Goal: Task Accomplishment & Management: Use online tool/utility

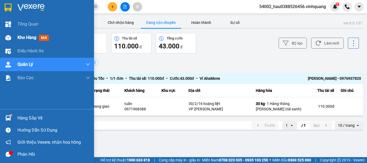
click at [14, 37] on div "Kho hàng mới" at bounding box center [47, 37] width 94 height 13
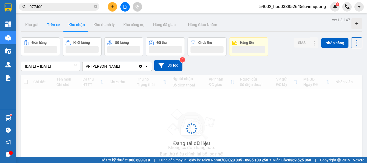
click at [53, 28] on button "Trên xe" at bounding box center [53, 24] width 21 height 13
type input "[DATE] – [DATE]"
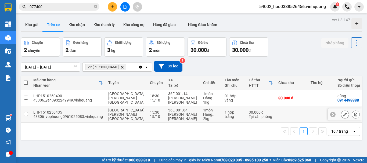
click at [24, 116] on td at bounding box center [26, 114] width 10 height 16
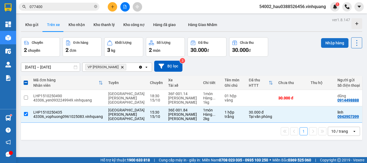
click at [321, 43] on button "Nhập hàng" at bounding box center [334, 43] width 27 height 10
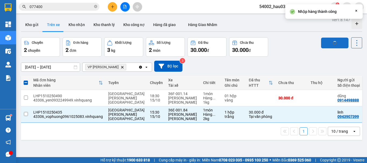
checkbox input "false"
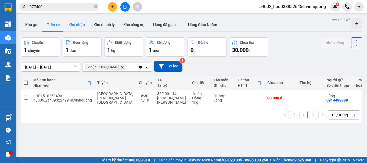
click at [76, 27] on button "Kho nhận" at bounding box center [76, 24] width 25 height 13
type input "[DATE] – [DATE]"
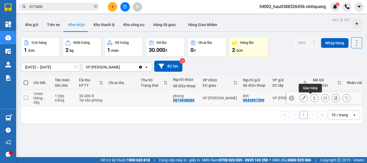
click at [312, 98] on icon at bounding box center [314, 98] width 4 height 4
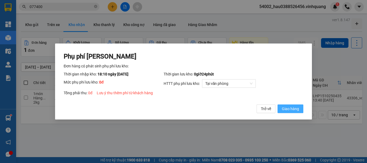
click at [289, 108] on span "Giao hàng" at bounding box center [290, 109] width 17 height 6
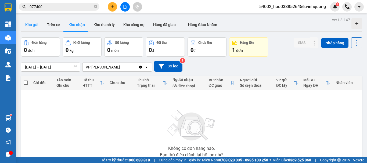
click at [38, 25] on button "Kho gửi" at bounding box center [32, 24] width 22 height 13
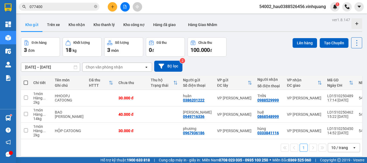
click at [25, 83] on span at bounding box center [26, 83] width 4 height 4
click at [26, 80] on input "checkbox" at bounding box center [26, 80] width 0 height 0
checkbox input "true"
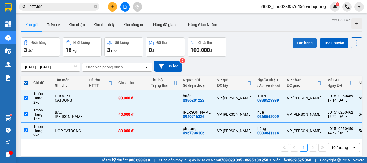
click at [297, 45] on button "Lên hàng" at bounding box center [304, 43] width 24 height 10
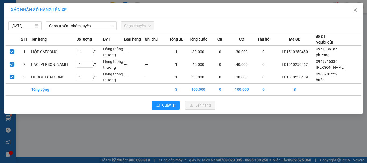
click at [79, 30] on div "[DATE] [PERSON_NAME] - nhóm [PERSON_NAME] chuyến STT Tên hàng Số [PERSON_NAME] …" at bounding box center [183, 65] width 358 height 96
click at [79, 28] on span "Chọn tuyến - nhóm tuyến" at bounding box center [81, 26] width 64 height 8
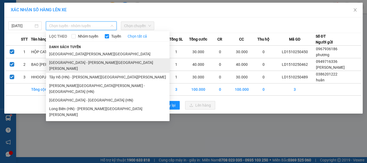
click at [74, 64] on li "[GEOGRAPHIC_DATA] - [PERSON_NAME][GEOGRAPHIC_DATA][PERSON_NAME]" at bounding box center [107, 65] width 123 height 14
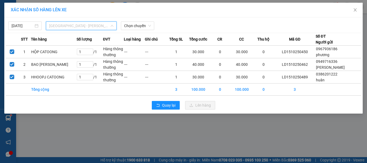
click at [98, 28] on span "[GEOGRAPHIC_DATA] - [PERSON_NAME][GEOGRAPHIC_DATA][PERSON_NAME]" at bounding box center [81, 26] width 64 height 8
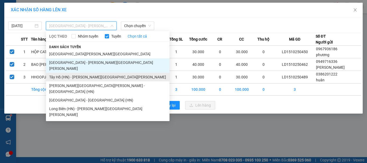
click at [82, 73] on li "Tây Hồ (HN) - [PERSON_NAME][GEOGRAPHIC_DATA][PERSON_NAME]" at bounding box center [107, 77] width 123 height 9
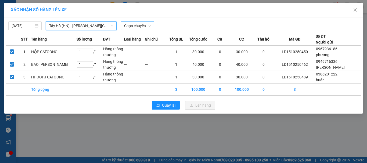
click at [134, 29] on span "Chọn chuyến" at bounding box center [137, 26] width 27 height 8
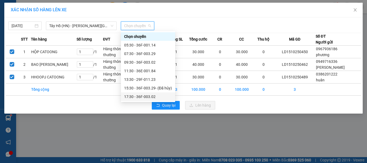
click at [143, 97] on div "17:30 - 36F-003.02" at bounding box center [148, 97] width 48 height 6
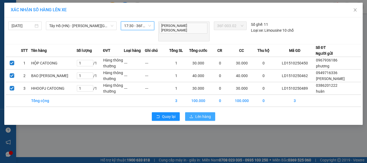
click at [193, 115] on icon "upload" at bounding box center [191, 117] width 4 height 4
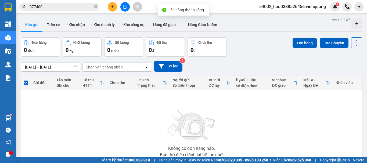
click at [126, 8] on icon "file-add" at bounding box center [124, 7] width 3 height 4
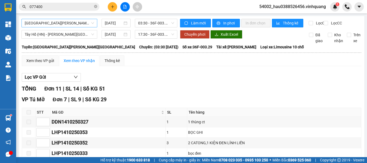
click at [77, 21] on span "[GEOGRAPHIC_DATA][PERSON_NAME][GEOGRAPHIC_DATA]" at bounding box center [59, 23] width 69 height 8
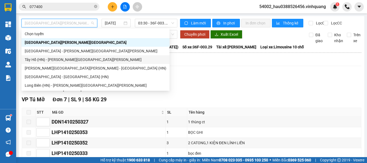
click at [57, 61] on div "Tây Hồ (HN) - [PERSON_NAME][GEOGRAPHIC_DATA][PERSON_NAME]" at bounding box center [95, 60] width 141 height 6
type input "[DATE]"
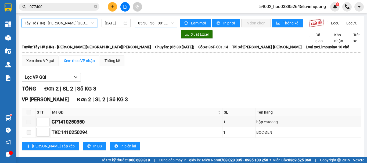
click at [152, 24] on span "05:30 - 36F-001.14" at bounding box center [156, 23] width 36 height 8
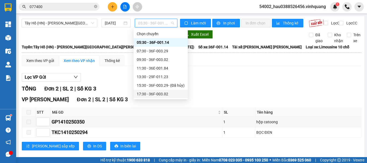
click at [156, 96] on div "17:30 - 36F-003.02" at bounding box center [161, 94] width 48 height 6
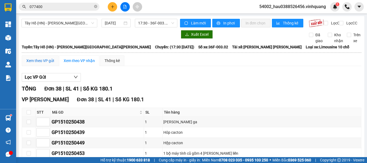
click at [39, 64] on div "Xem theo VP gửi" at bounding box center [40, 61] width 28 height 6
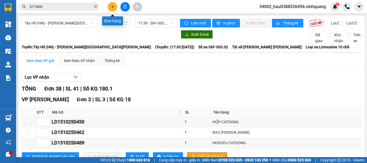
click at [111, 7] on icon "plus" at bounding box center [113, 7] width 4 height 4
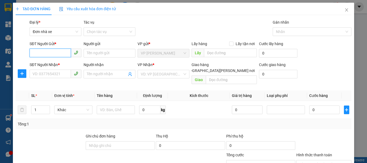
click at [49, 55] on input "SĐT Người Gửi *" at bounding box center [50, 53] width 41 height 9
type input "0987495686"
click at [54, 64] on div "0987495686 - đông" at bounding box center [54, 64] width 45 height 6
type input "đông"
type input "0814362222"
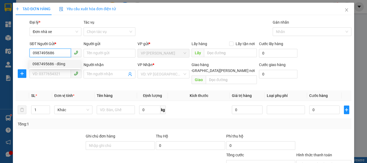
type input "QUÂN"
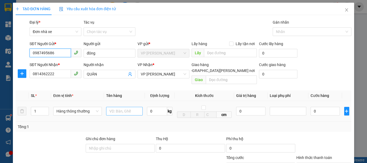
type input "0987495686"
click at [123, 107] on input "text" at bounding box center [124, 111] width 37 height 9
type input "HỘP CATOONG"
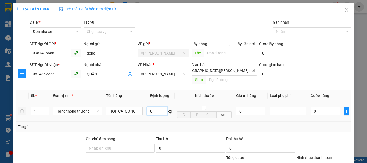
click at [148, 107] on input "0" at bounding box center [157, 111] width 20 height 9
type input "4"
click at [173, 124] on div "Tổng: 1" at bounding box center [183, 127] width 331 height 6
type input "30.000"
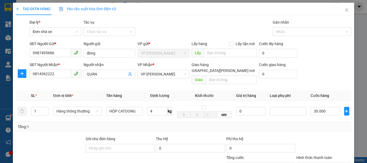
type input "30.000"
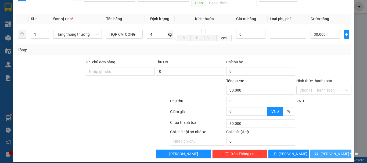
click at [334, 151] on span "[PERSON_NAME] và In" at bounding box center [339, 154] width 38 height 6
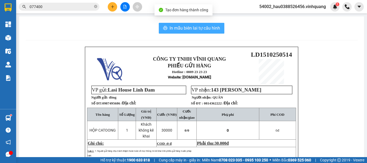
click at [172, 29] on span "In mẫu biên lai tự cấu hình" at bounding box center [194, 28] width 50 height 7
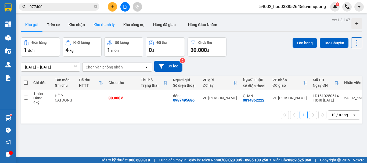
click at [112, 27] on button "Kho thanh lý" at bounding box center [104, 24] width 30 height 13
type input "[DATE] – [DATE]"
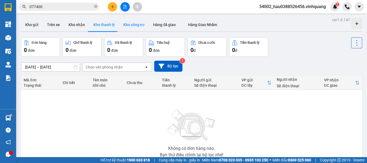
click at [130, 29] on button "Kho công nợ" at bounding box center [134, 24] width 30 height 13
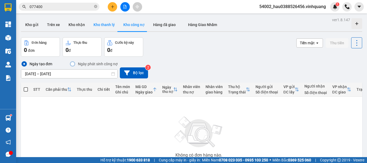
click at [104, 27] on button "Kho thanh lý" at bounding box center [104, 24] width 30 height 13
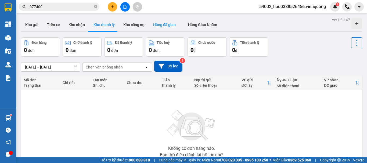
click at [166, 23] on button "Hàng đã giao" at bounding box center [164, 24] width 31 height 13
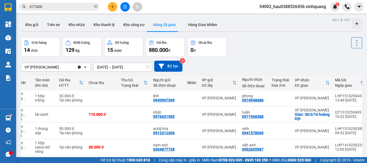
click at [106, 68] on div "ver 1.8.147 Kho gửi Trên xe Kho [PERSON_NAME] [PERSON_NAME] [PERSON_NAME] nợ Hà…" at bounding box center [191, 144] width 345 height 257
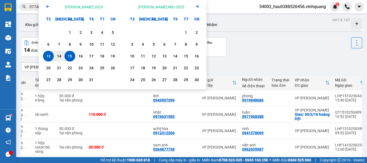
click at [73, 56] on div "15" at bounding box center [70, 56] width 8 height 6
type input "[DATE] – [DATE]"
